Goal: Task Accomplishment & Management: Manage account settings

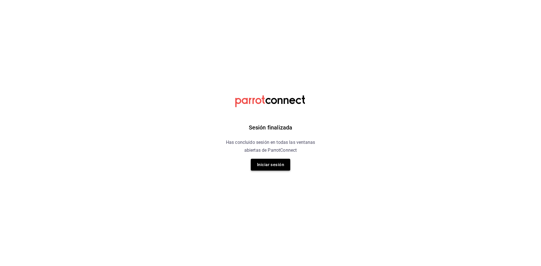
click at [268, 166] on button "Iniciar sesión" at bounding box center [270, 165] width 39 height 12
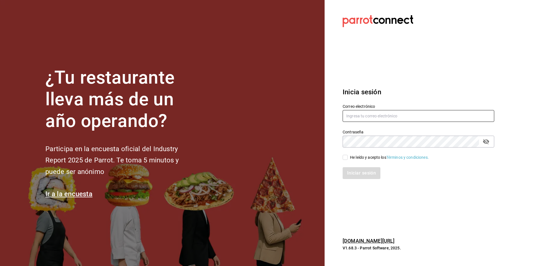
click at [405, 117] on input "text" at bounding box center [419, 116] width 152 height 12
click at [346, 158] on input "He leído y acepto los Términos y condiciones." at bounding box center [345, 157] width 5 height 5
checkbox input "true"
click at [362, 171] on button "Iniciar sesión" at bounding box center [362, 173] width 38 height 12
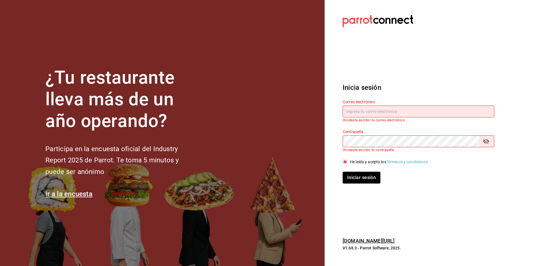
click at [411, 111] on input "text" at bounding box center [419, 112] width 152 height 12
click at [361, 182] on button "Iniciar sesión" at bounding box center [362, 178] width 38 height 12
click at [404, 111] on input "text" at bounding box center [419, 112] width 152 height 12
type input "[EMAIL_ADDRESS][DOMAIN_NAME]"
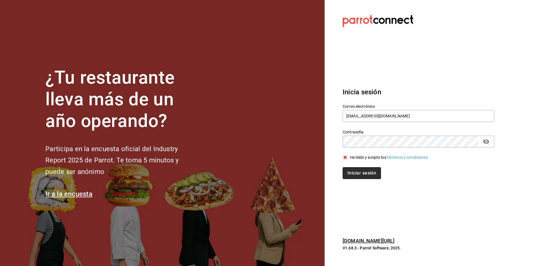
click at [363, 171] on button "Iniciar sesión" at bounding box center [362, 173] width 38 height 12
